Goal: Task Accomplishment & Management: Manage account settings

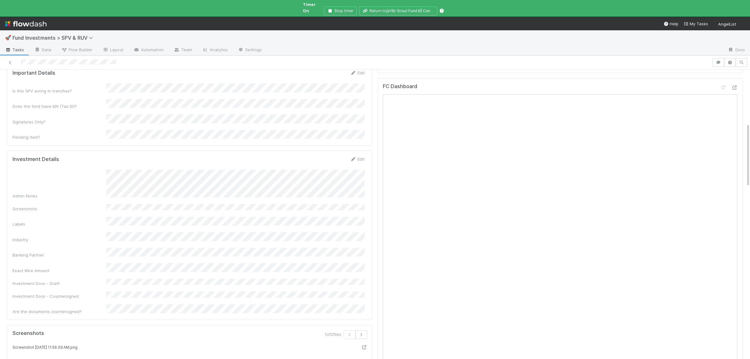
scroll to position [244, 0]
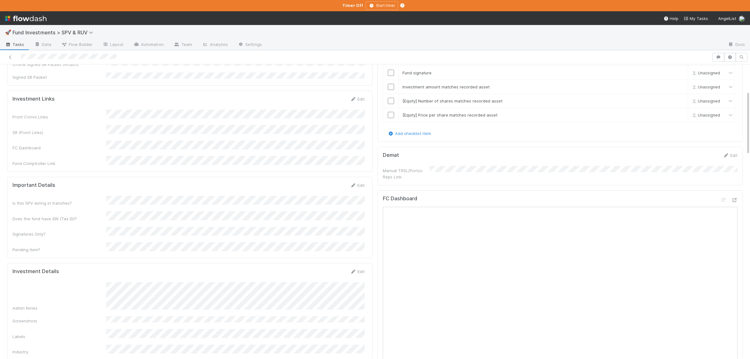
scroll to position [122, 0]
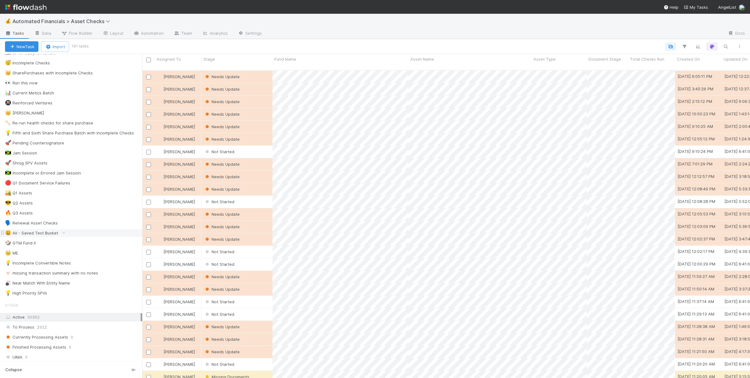
scroll to position [122, 0]
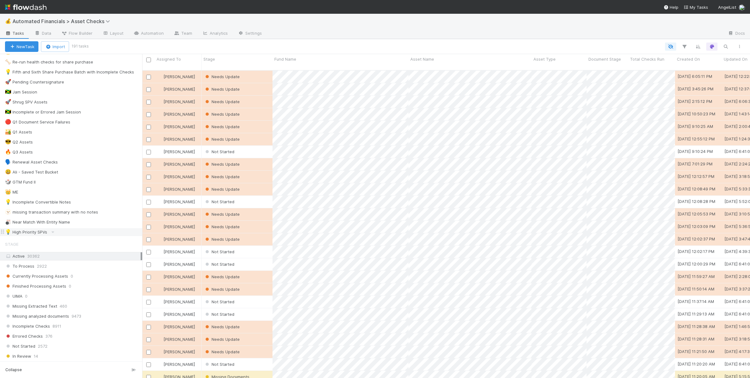
click at [76, 236] on div "💡 High Priority SPVs" at bounding box center [73, 232] width 137 height 8
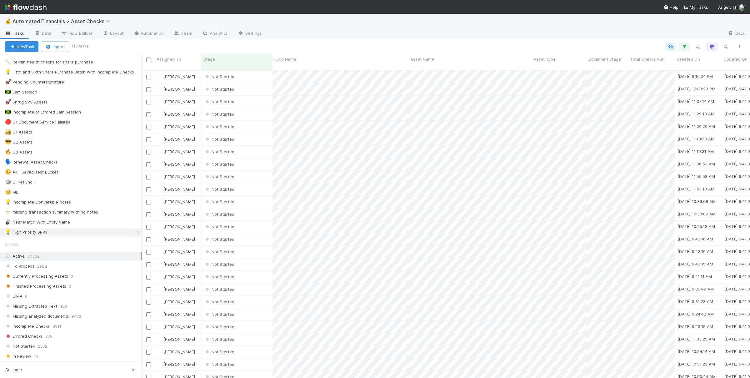
scroll to position [313, 608]
click at [255, 71] on div "Not Started" at bounding box center [237, 77] width 71 height 12
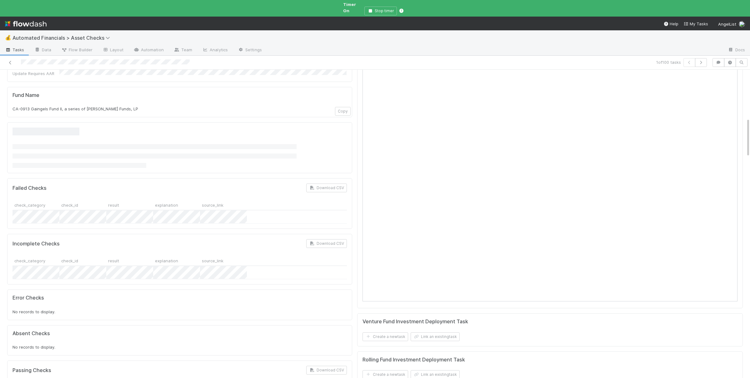
scroll to position [305, 0]
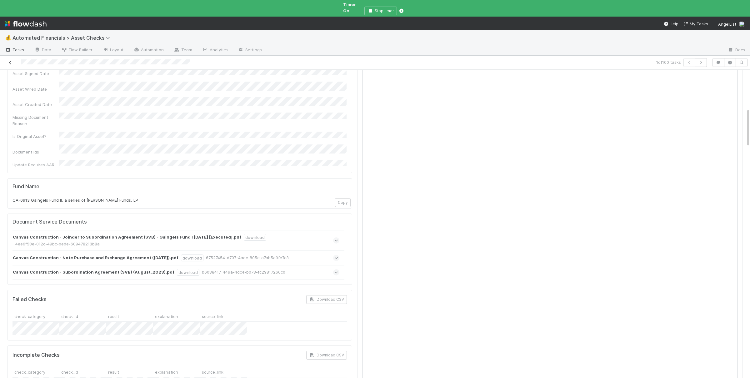
click at [8, 59] on link at bounding box center [10, 62] width 6 height 6
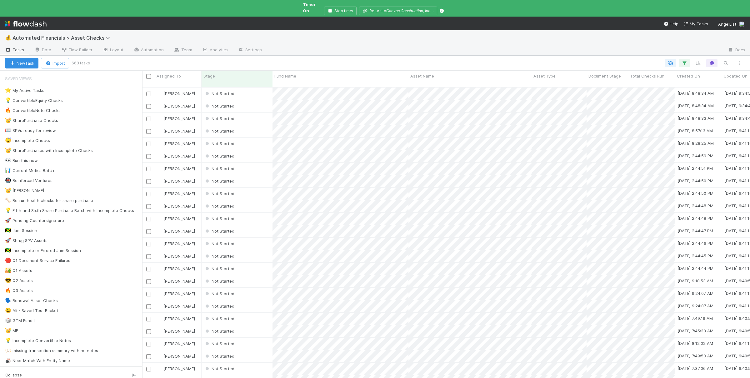
scroll to position [302, 608]
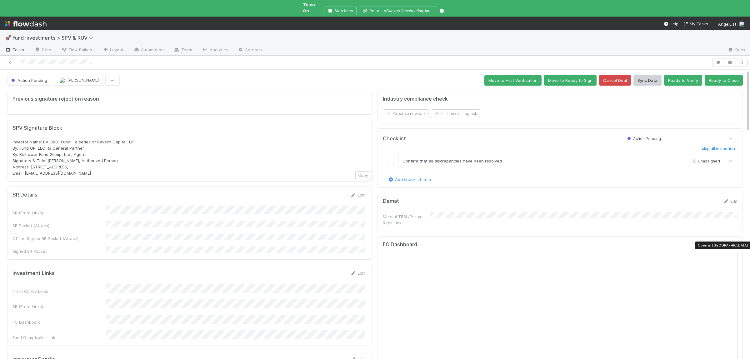
click at [732, 244] on icon at bounding box center [734, 246] width 6 height 4
click at [735, 244] on icon at bounding box center [734, 246] width 6 height 4
